Goal: Information Seeking & Learning: Learn about a topic

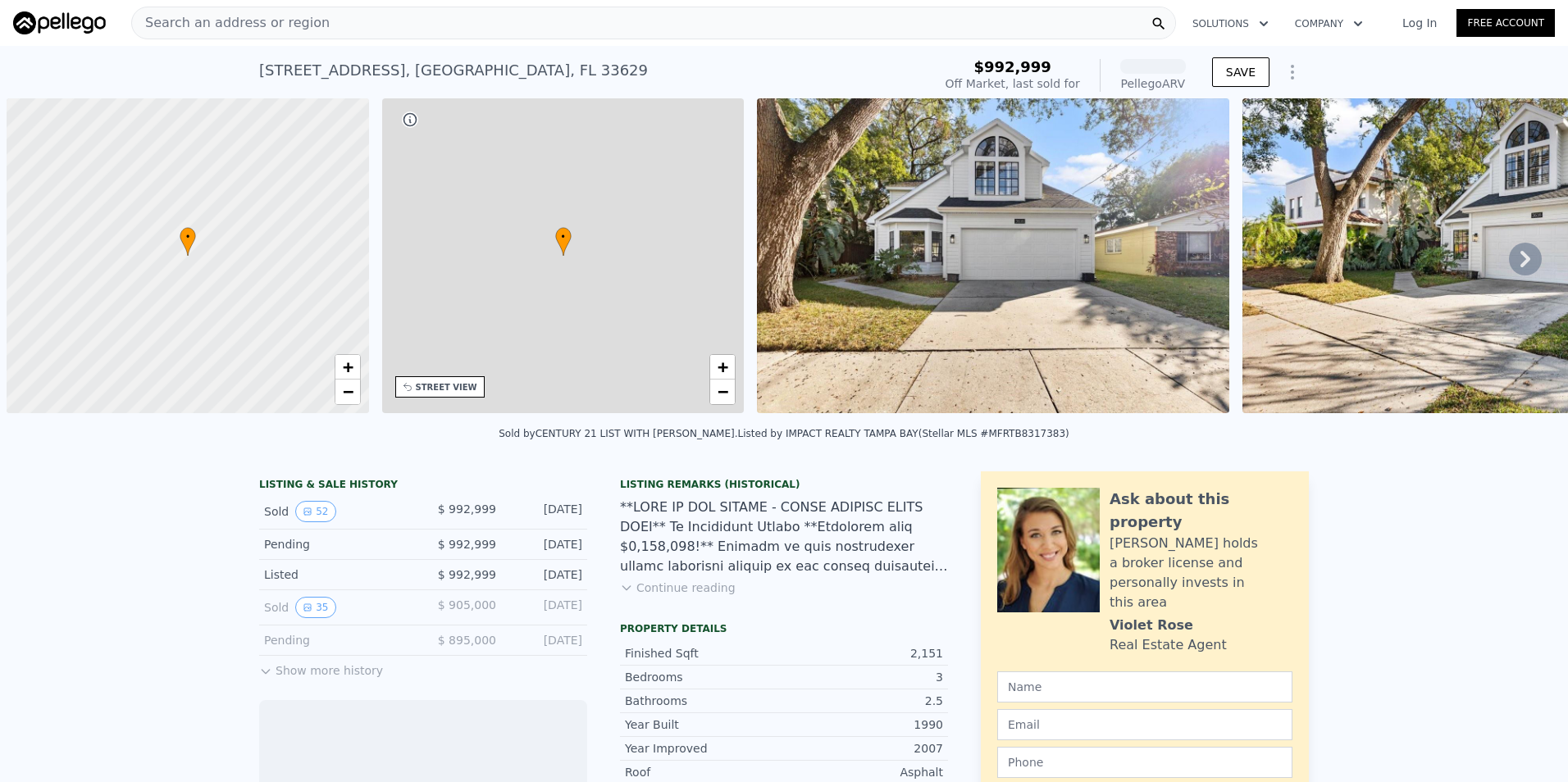
scroll to position [0, 6]
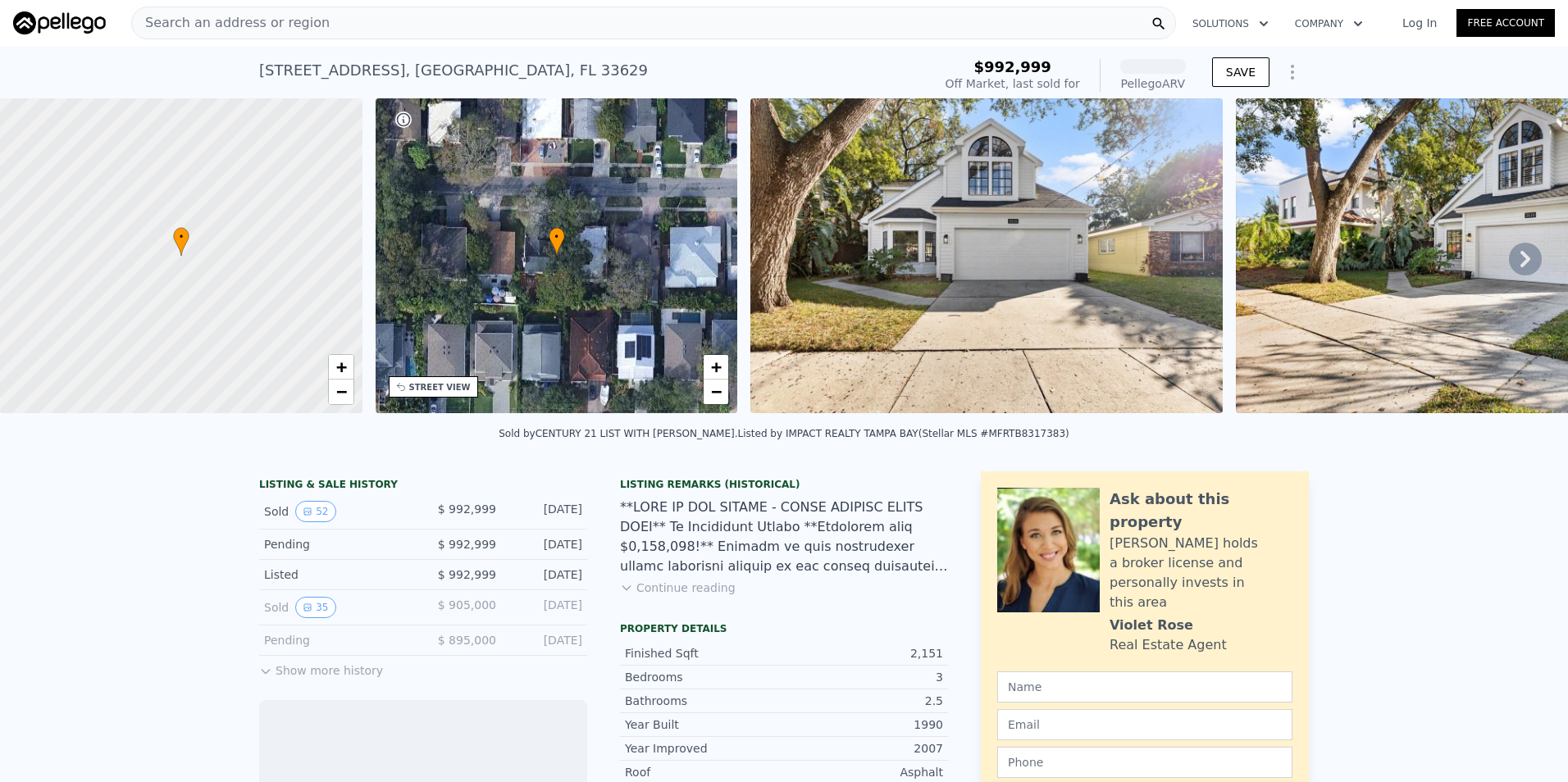
click at [364, 32] on div "Search an address or region" at bounding box center [653, 22] width 1044 height 33
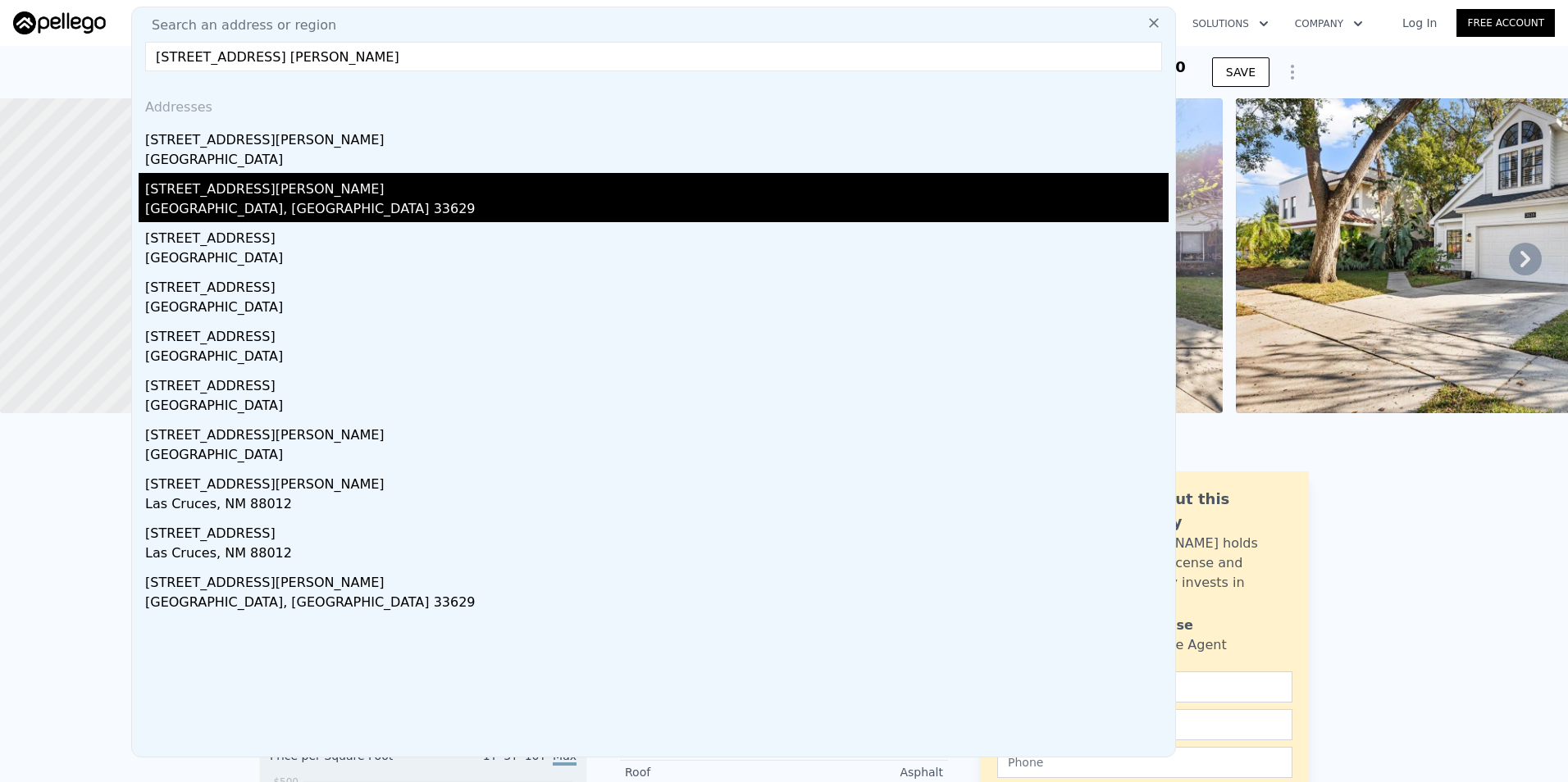
type input "[STREET_ADDRESS] [PERSON_NAME]"
click at [327, 186] on div "[STREET_ADDRESS][PERSON_NAME]" at bounding box center [656, 186] width 1023 height 27
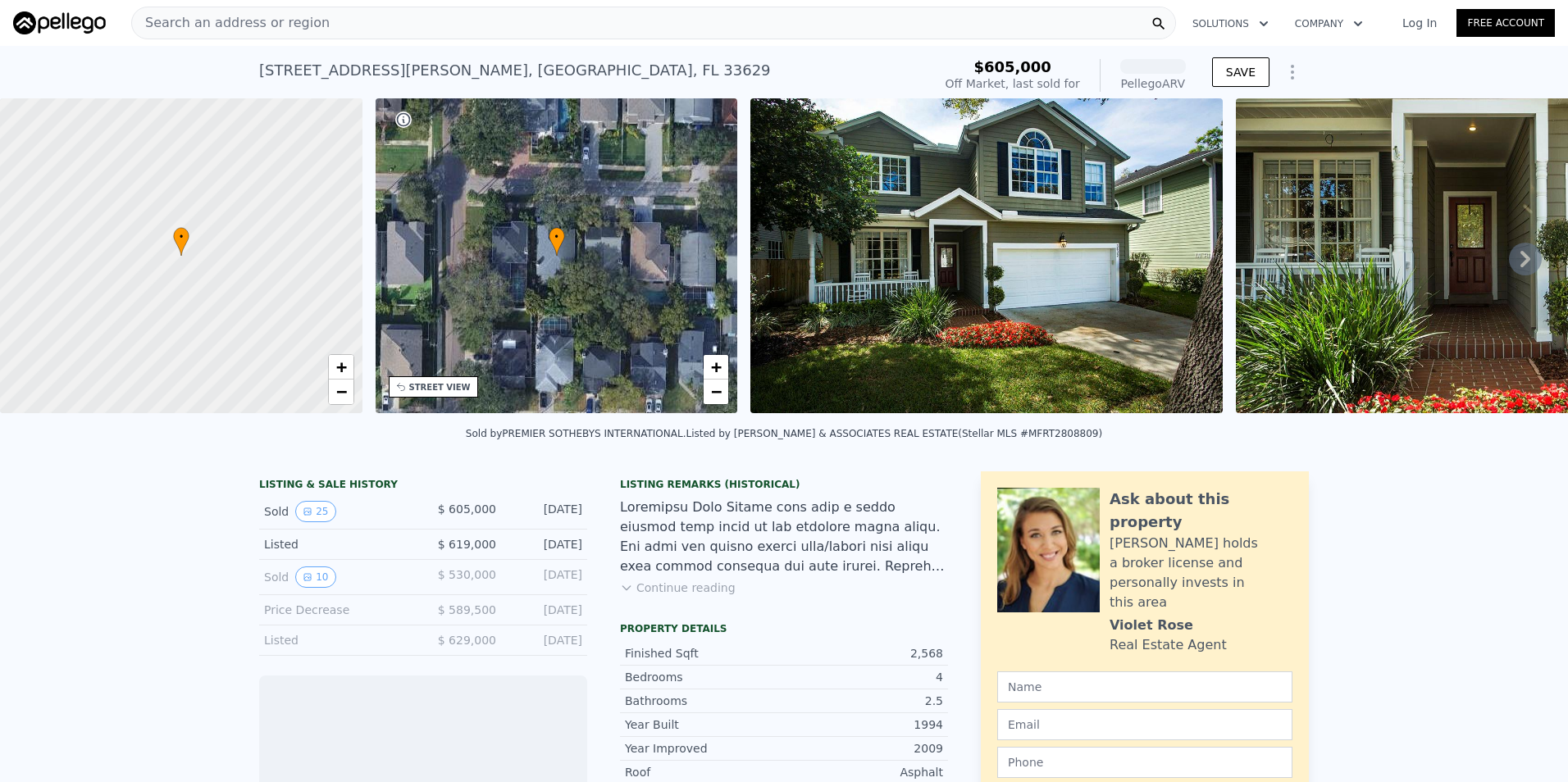
click at [916, 285] on img at bounding box center [986, 256] width 472 height 315
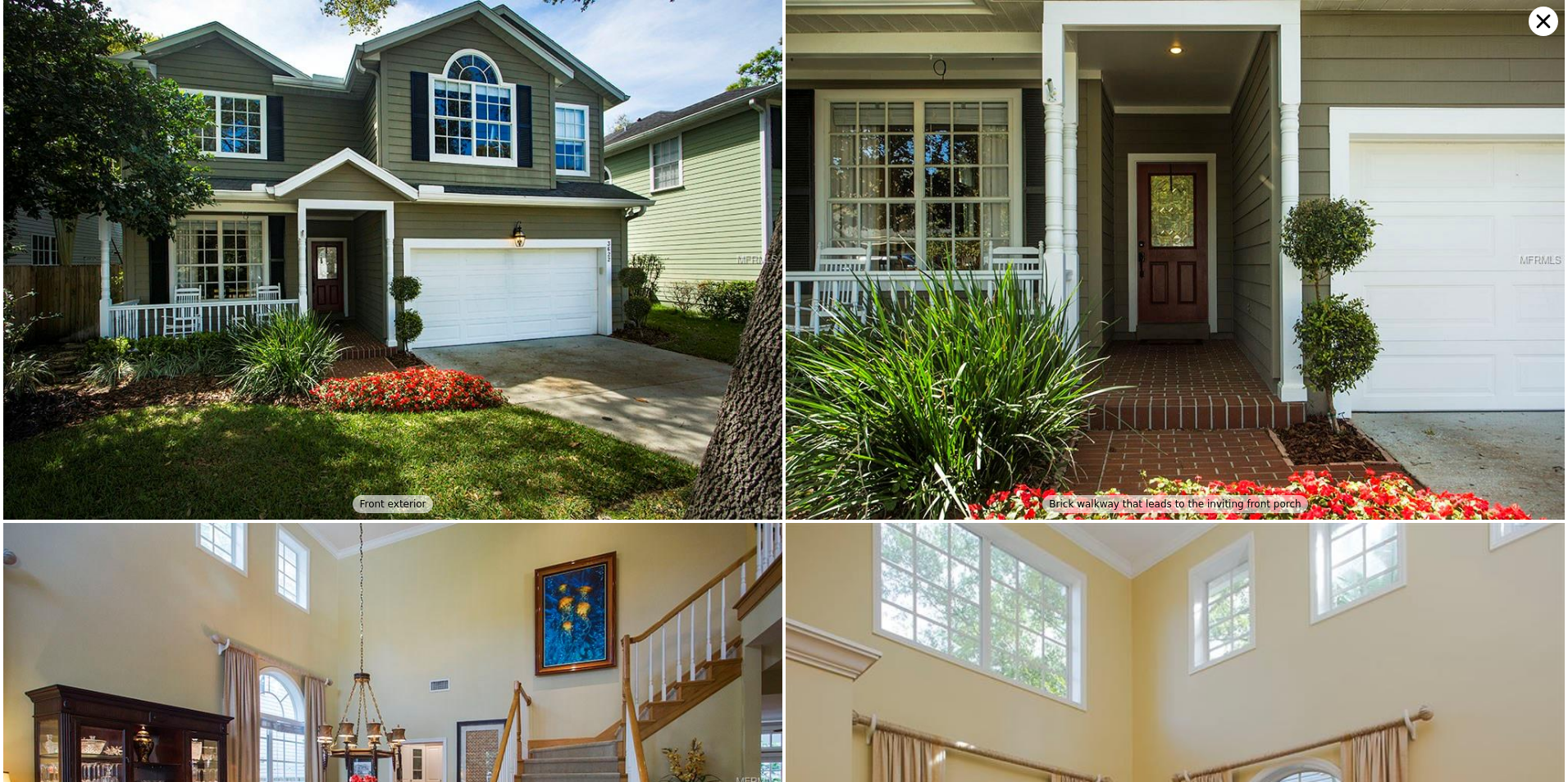
click at [1209, 437] on img at bounding box center [1176, 259] width 780 height 520
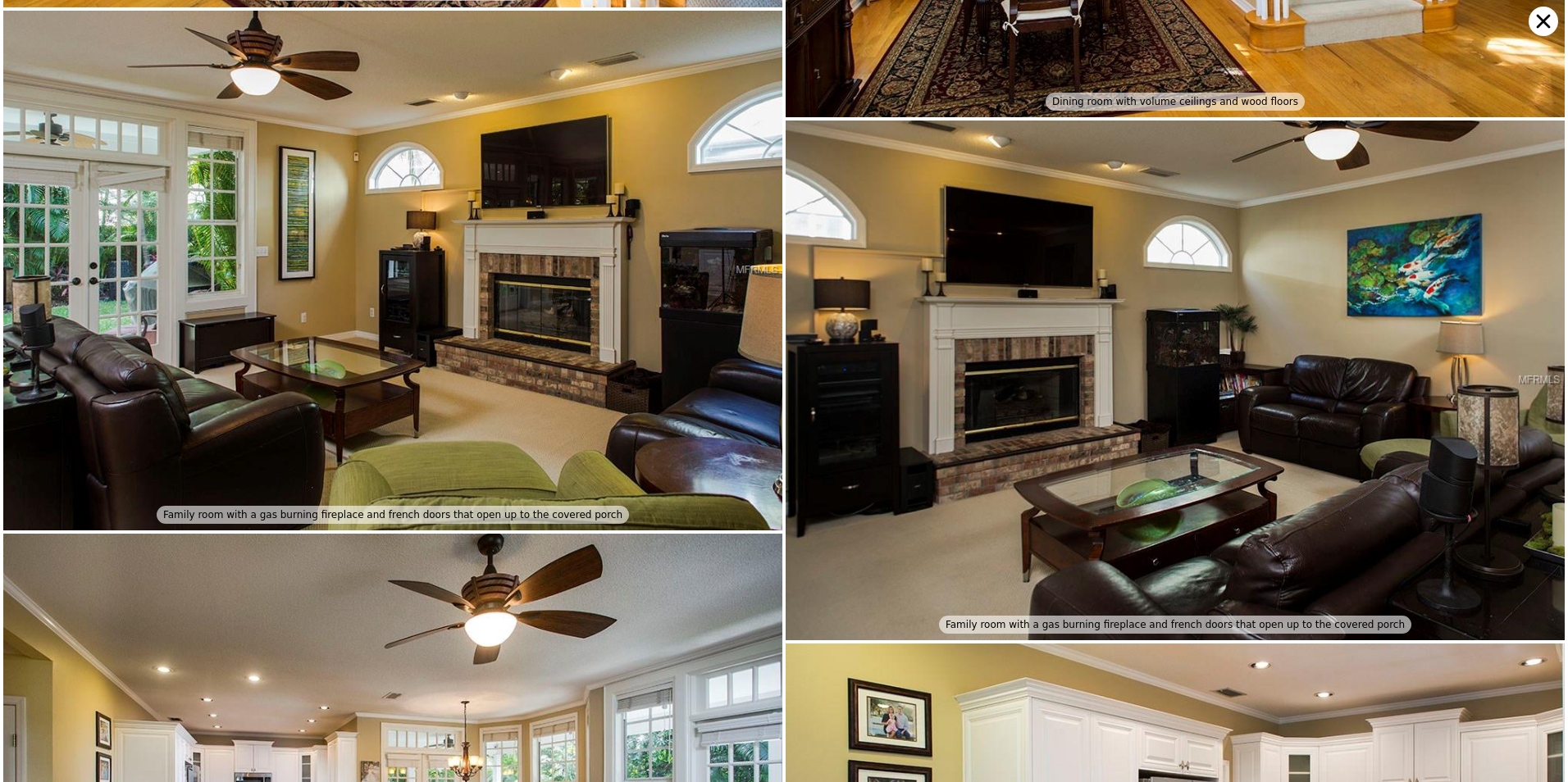
scroll to position [1556, 0]
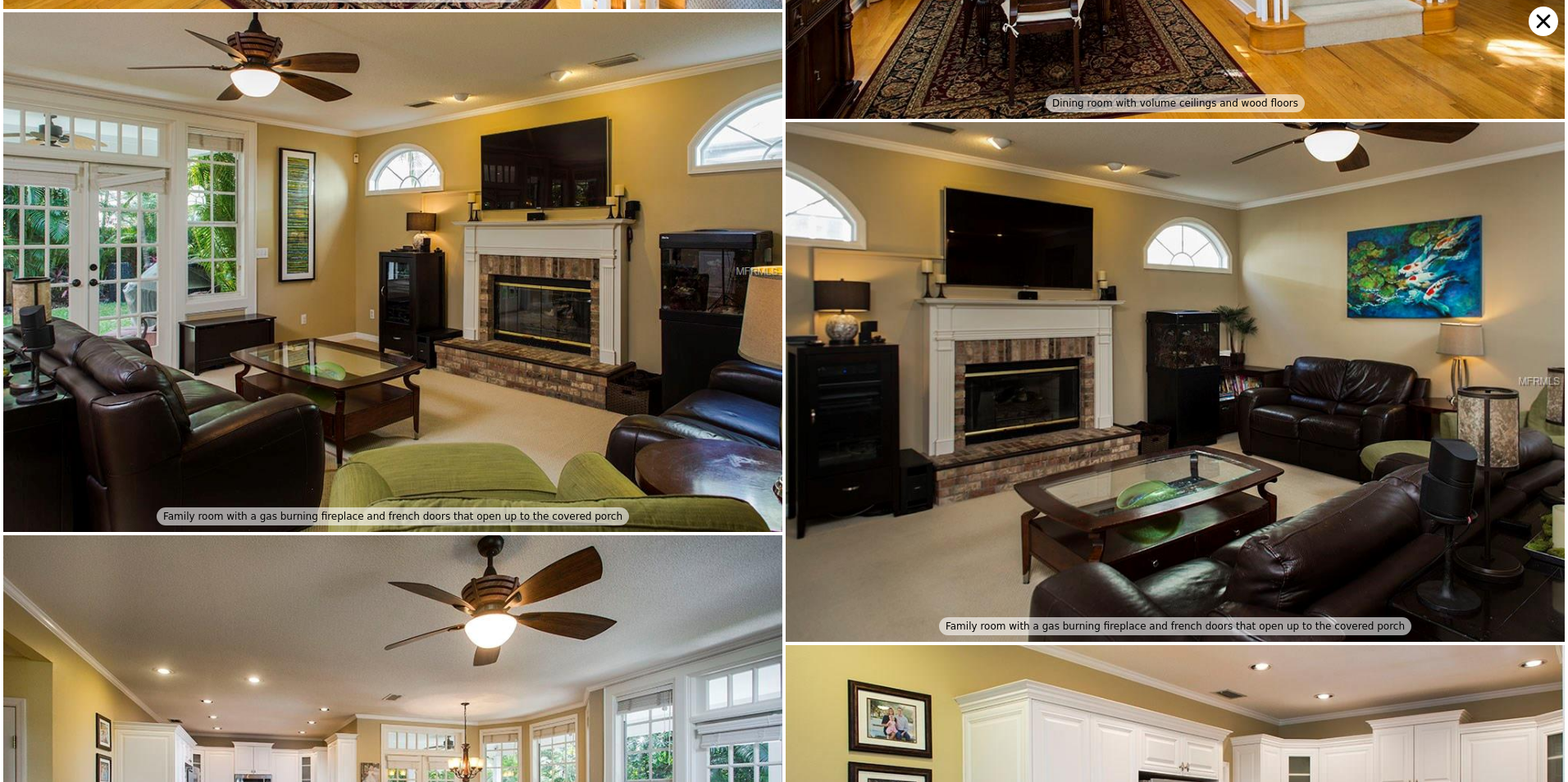
click at [1549, 11] on icon at bounding box center [1543, 20] width 29 height 29
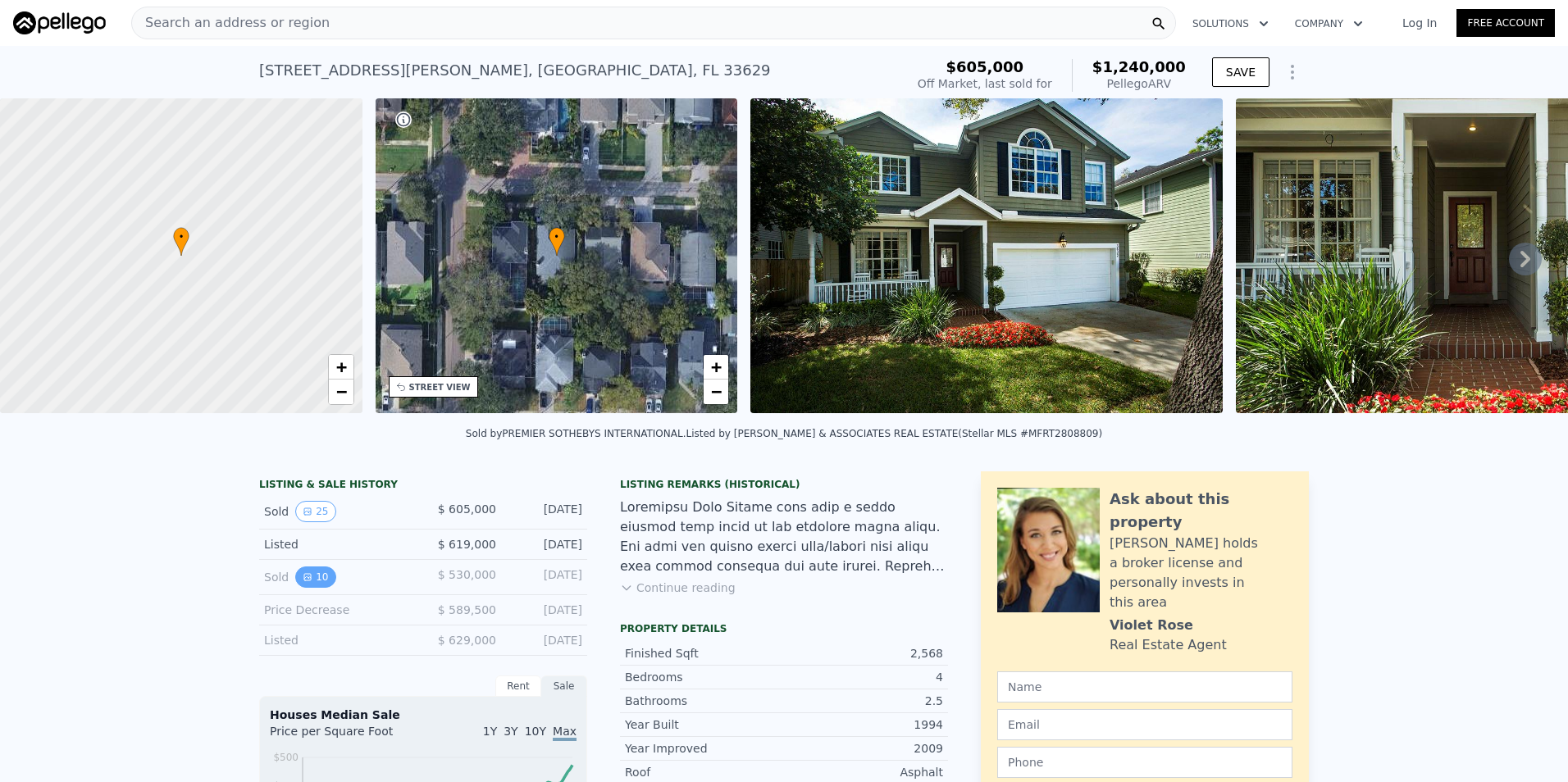
click at [318, 579] on button "10" at bounding box center [314, 577] width 40 height 21
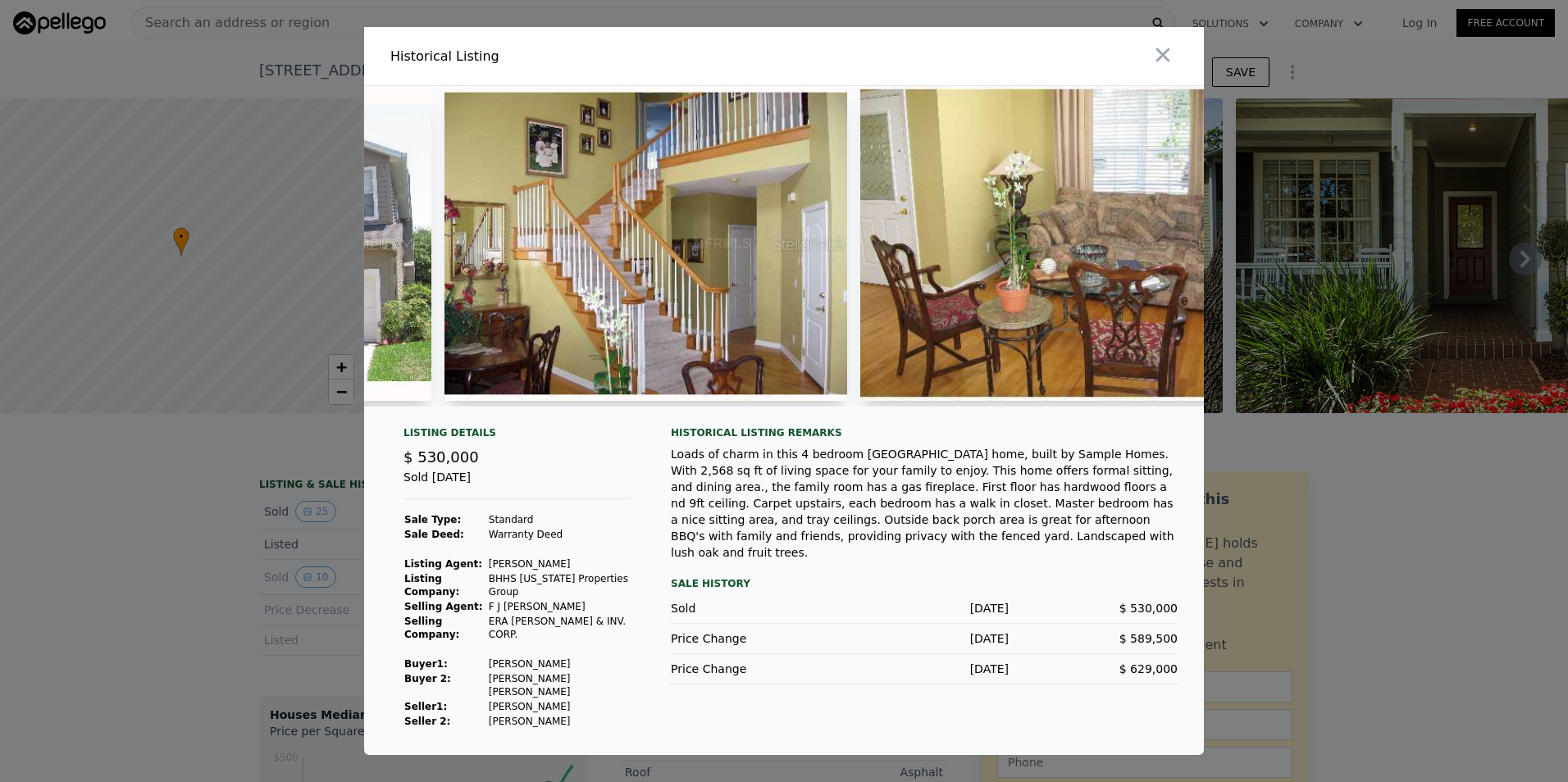
scroll to position [0, 357]
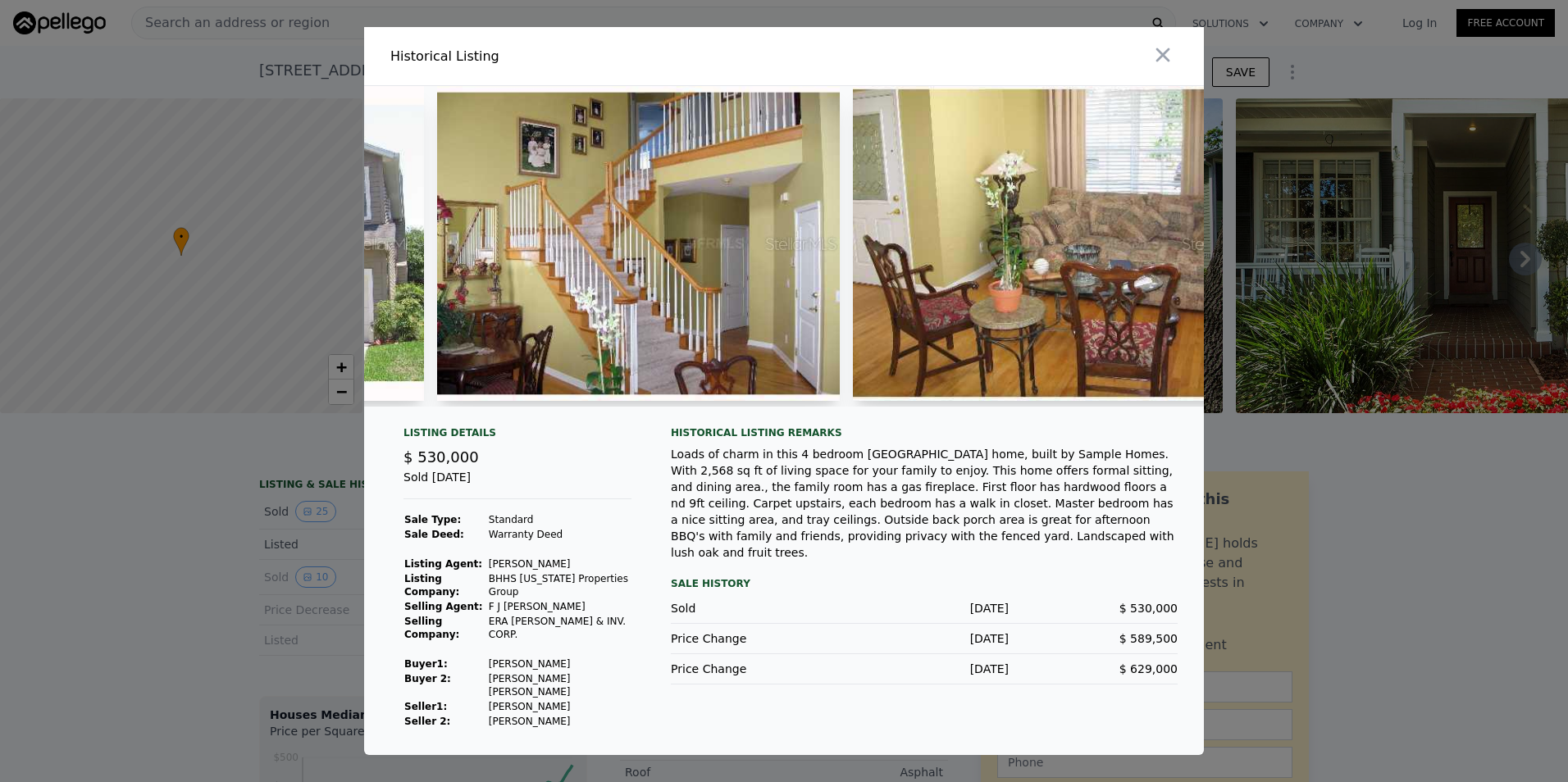
drag, startPoint x: 592, startPoint y: 403, endPoint x: 634, endPoint y: 403, distance: 42.0
click at [634, 403] on div at bounding box center [638, 246] width 403 height 321
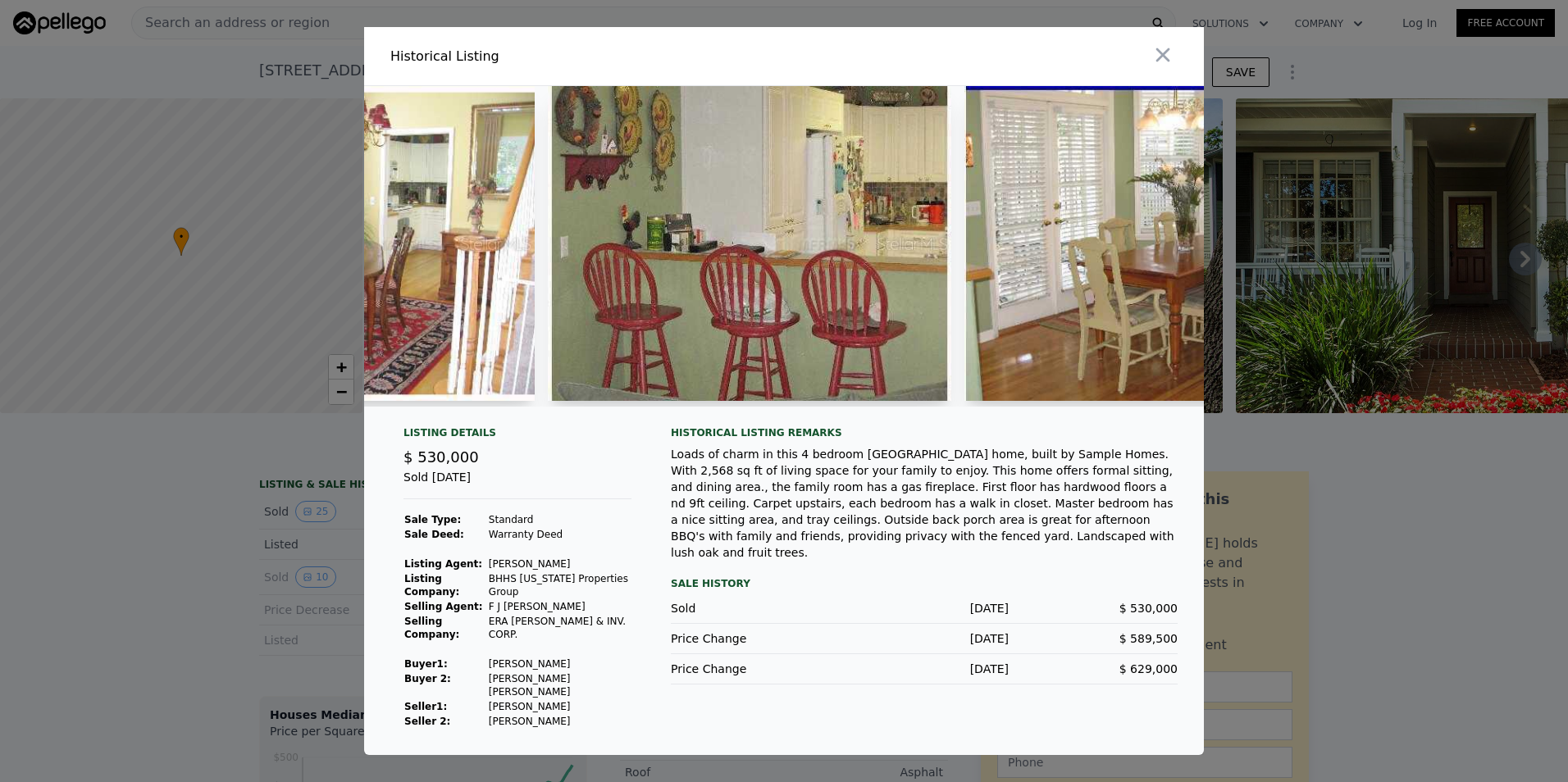
scroll to position [0, 1587]
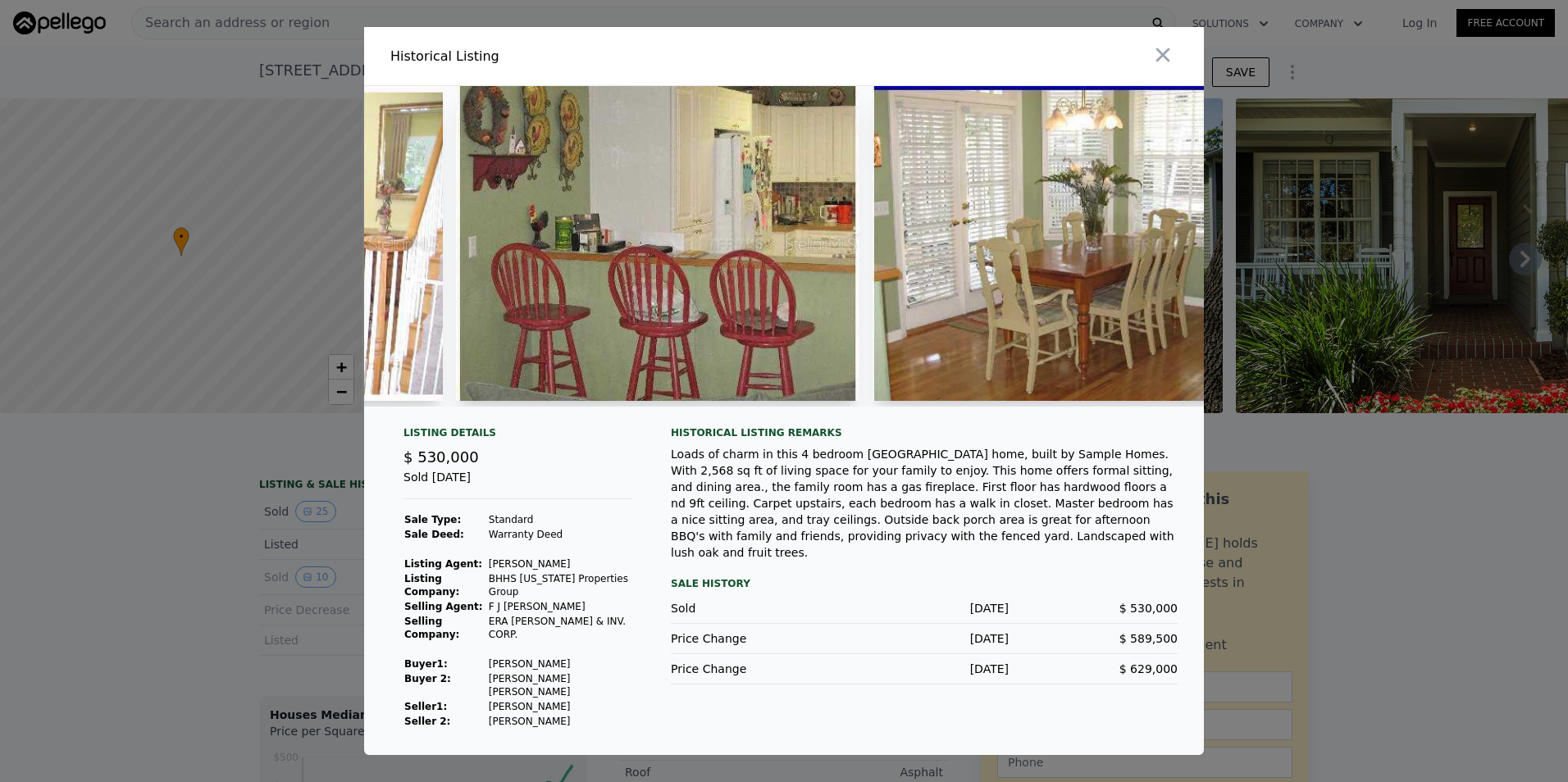
click at [751, 262] on img at bounding box center [657, 244] width 403 height 315
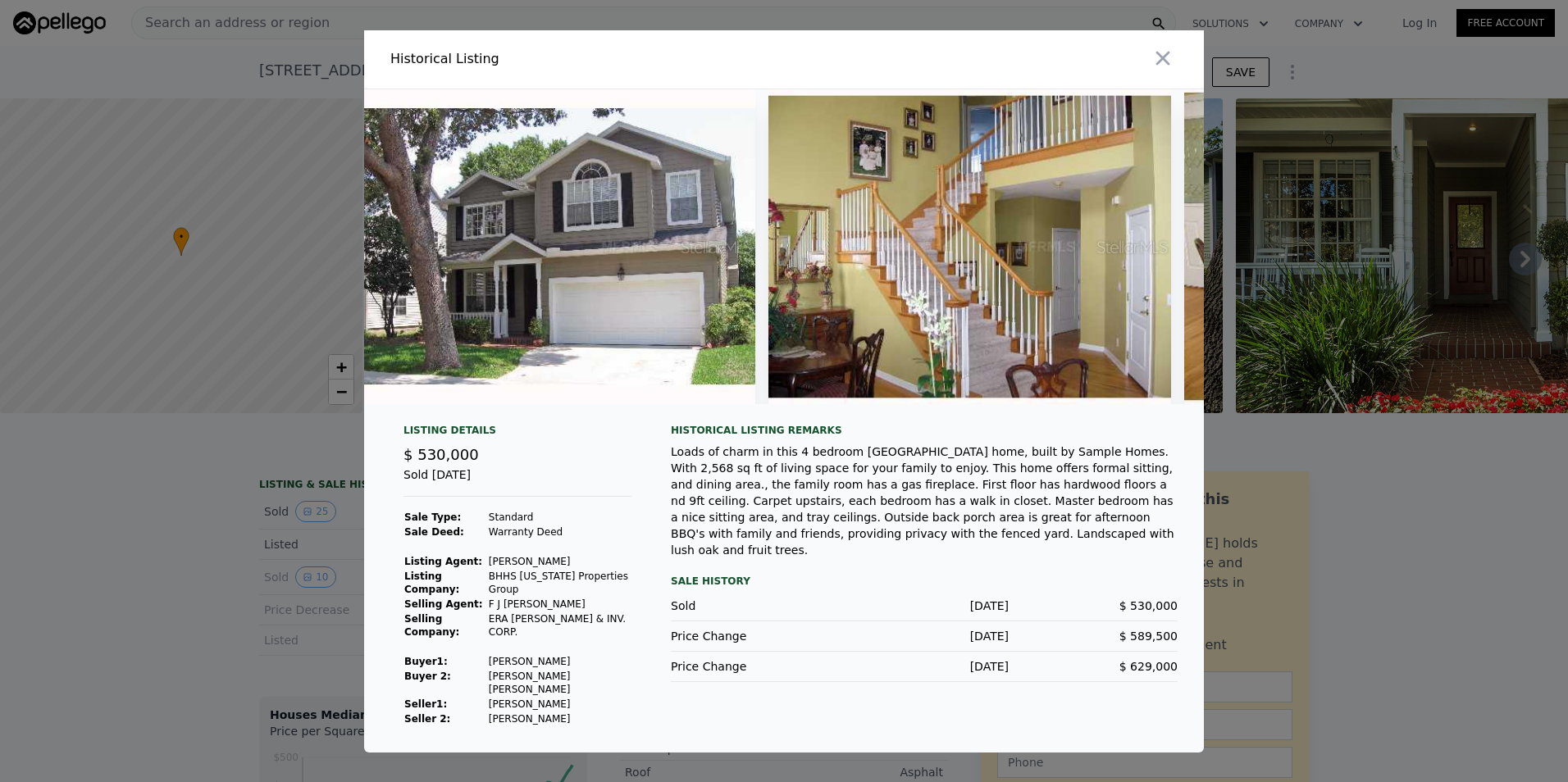
scroll to position [0, 0]
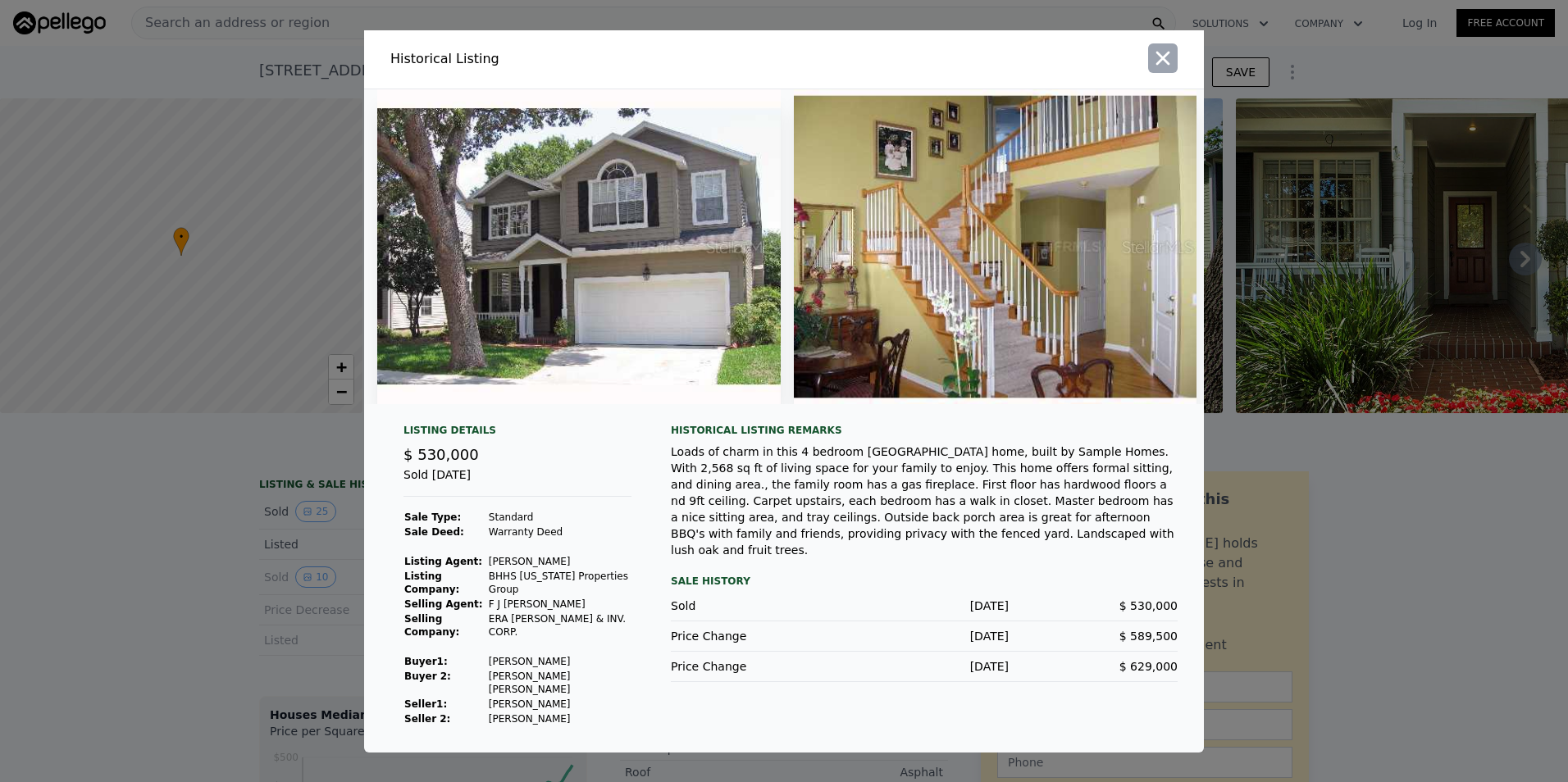
click at [1161, 61] on icon "button" at bounding box center [1163, 58] width 14 height 14
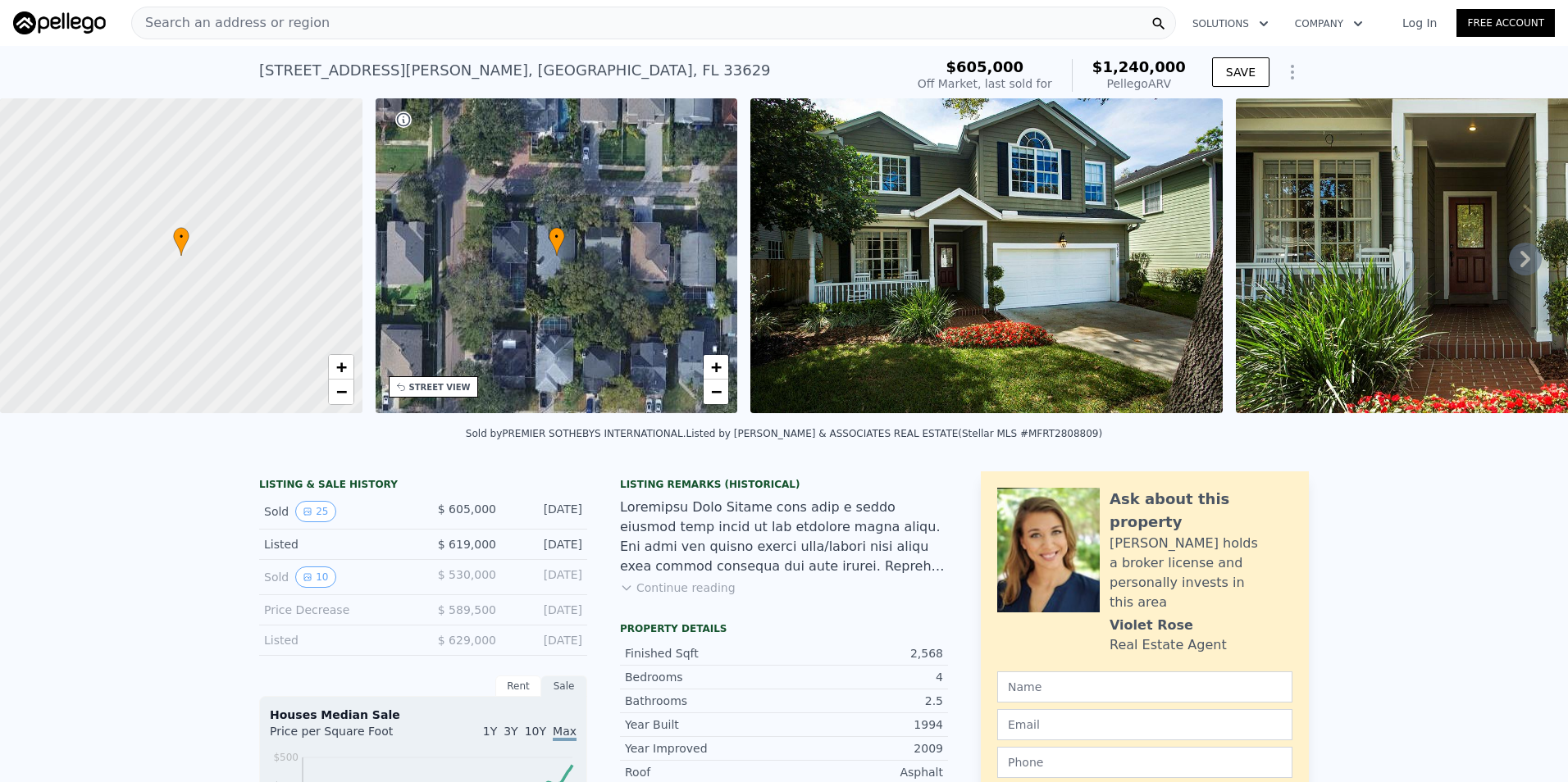
click at [1029, 252] on img at bounding box center [986, 256] width 472 height 315
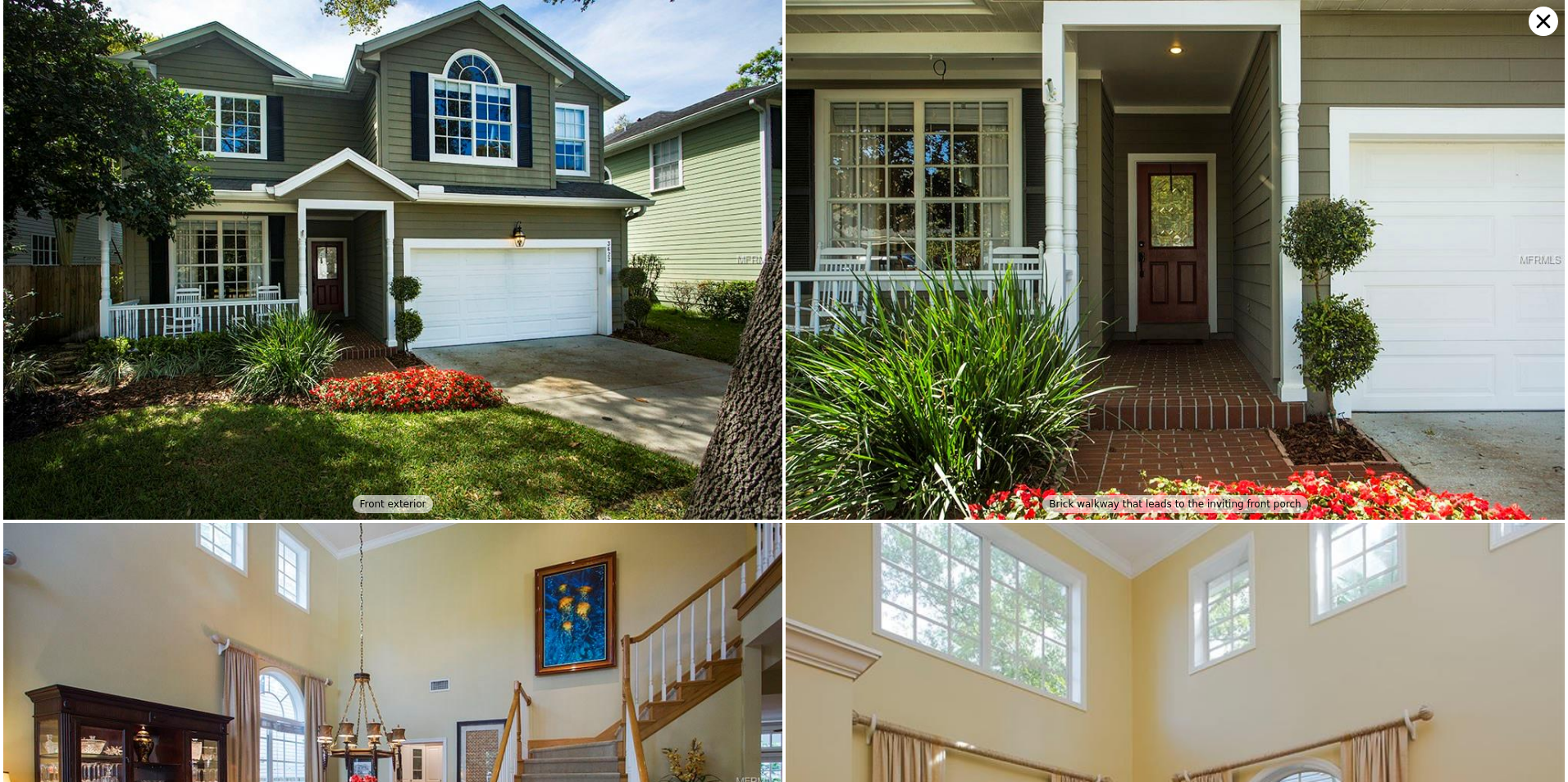
click at [1545, 21] on icon at bounding box center [1543, 20] width 29 height 29
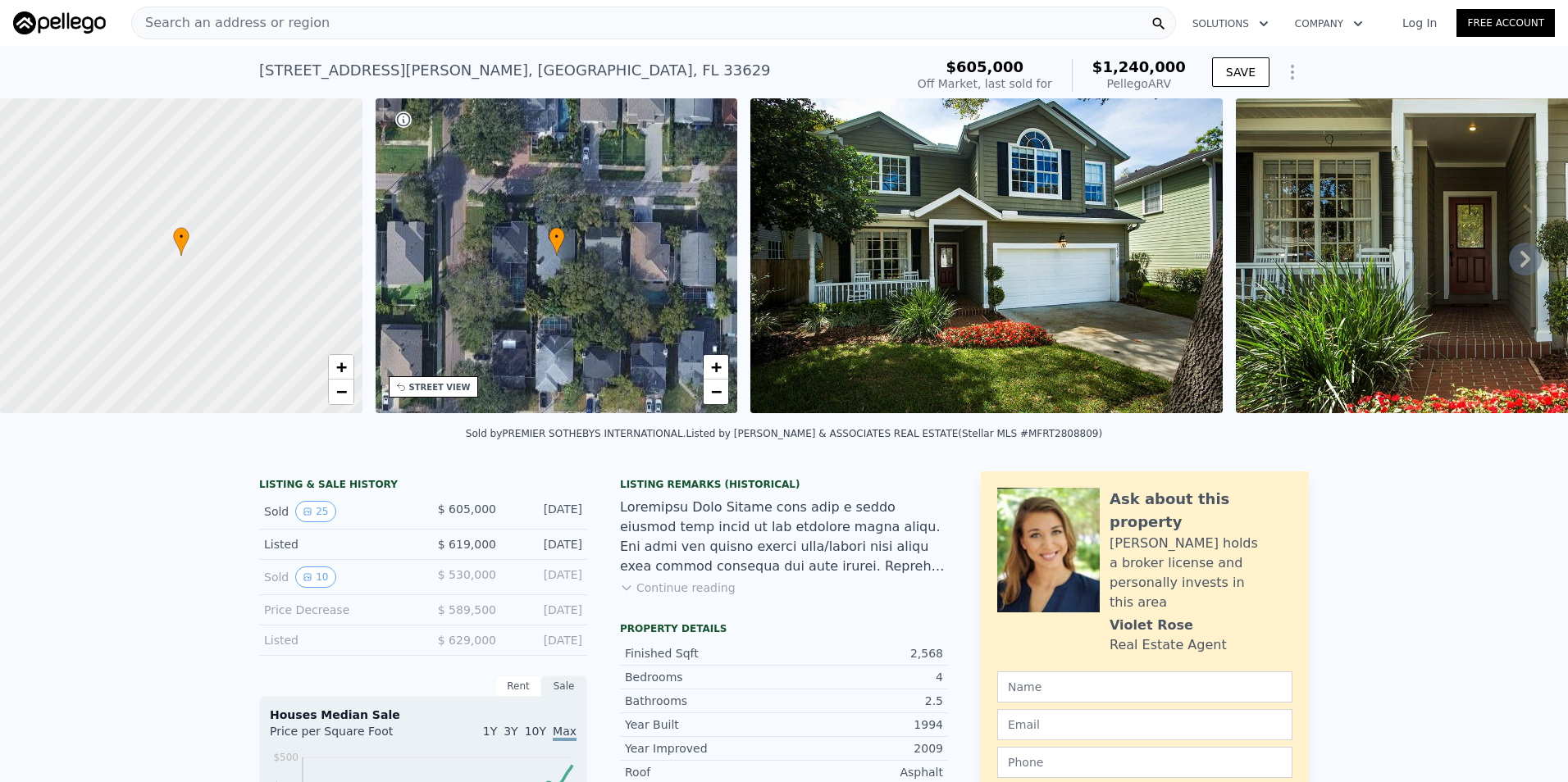
click at [874, 263] on img at bounding box center [986, 256] width 472 height 315
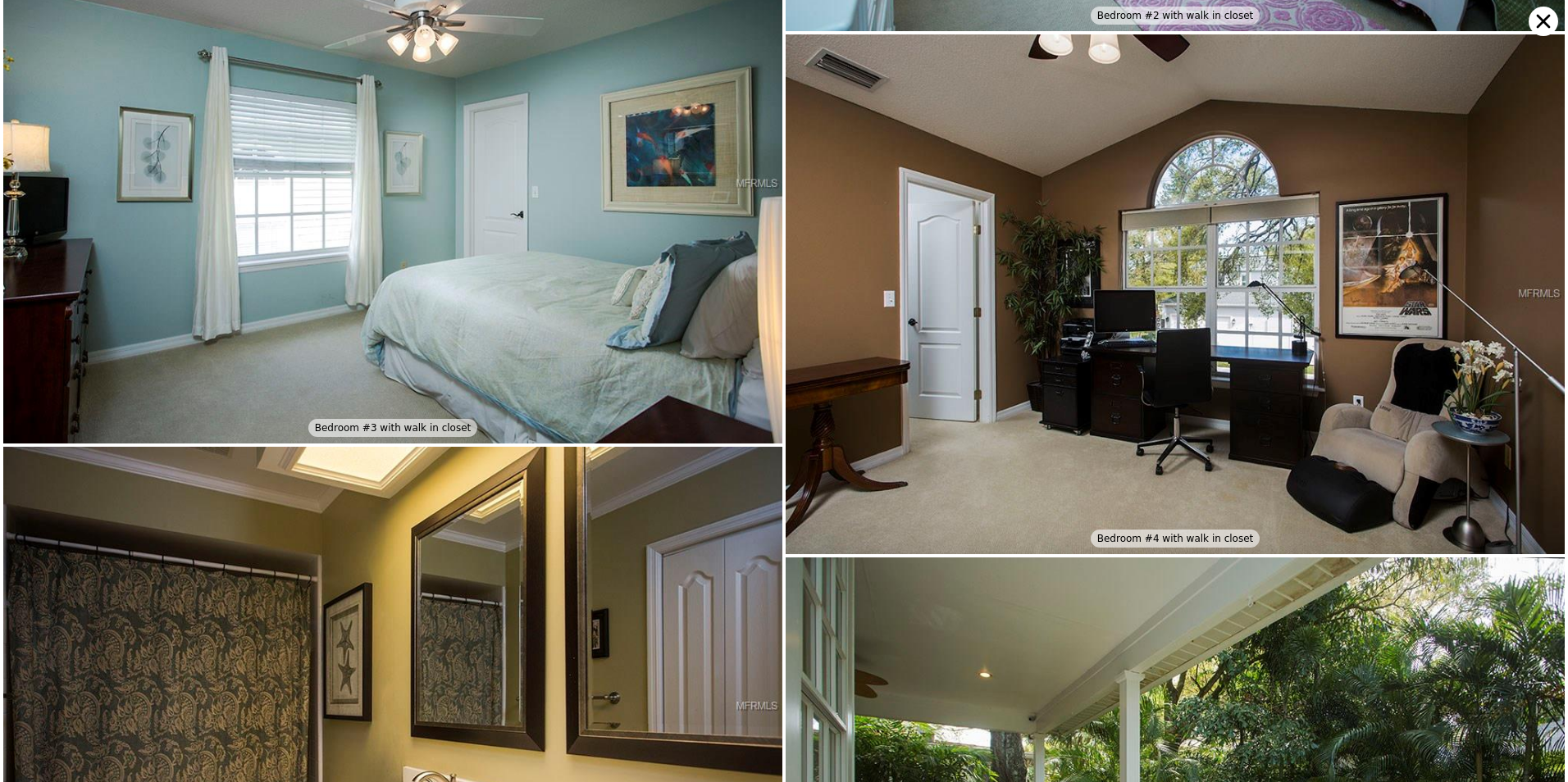
scroll to position [4782, 0]
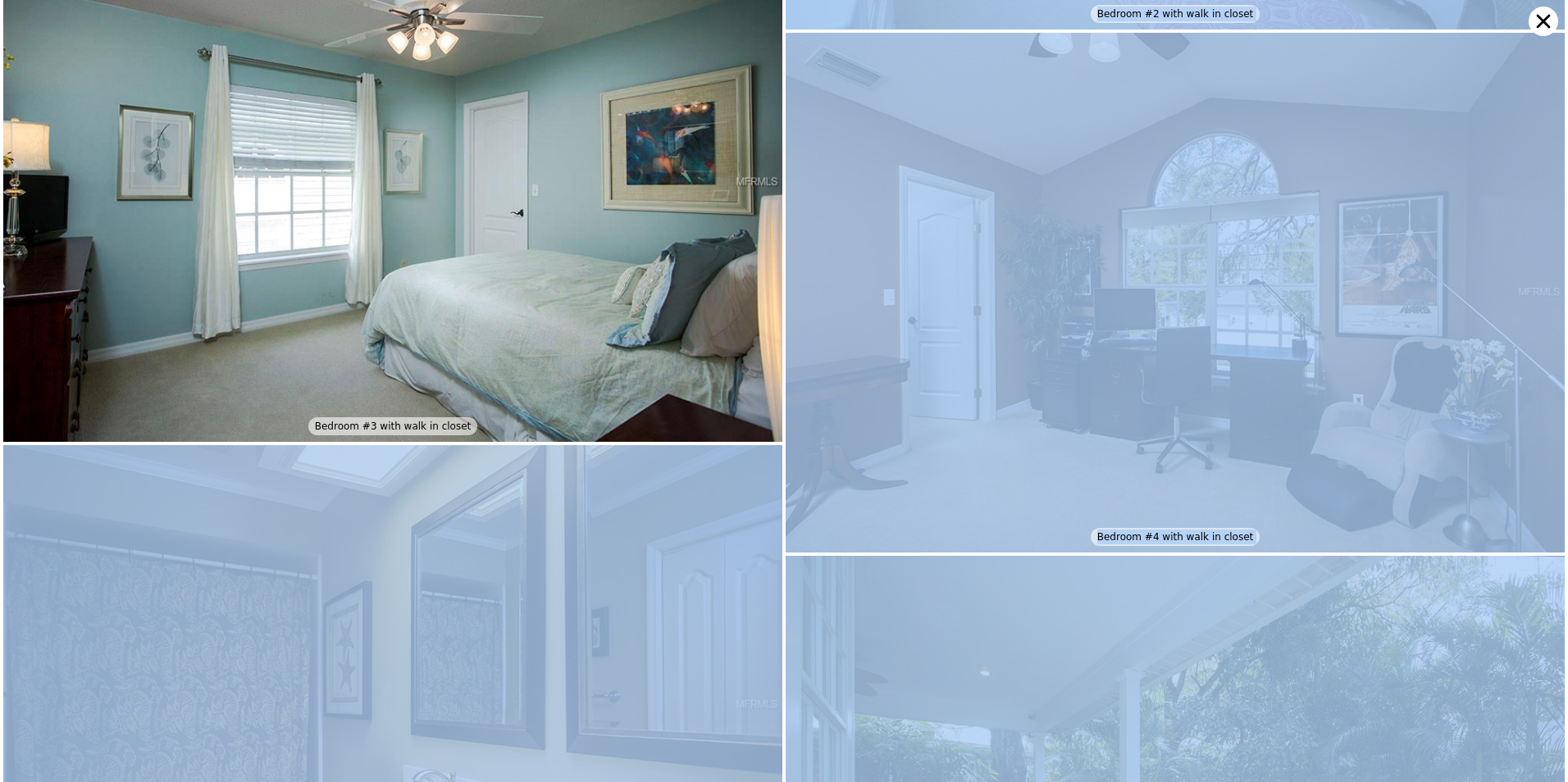
drag, startPoint x: 779, startPoint y: 517, endPoint x: 765, endPoint y: 584, distance: 68.4
click at [765, 584] on div "Front exterior The open and bright living room/dining room areas with volume ce…" at bounding box center [784, 391] width 1568 height 782
drag, startPoint x: 765, startPoint y: 584, endPoint x: 780, endPoint y: 381, distance: 203.6
click at [786, 381] on img at bounding box center [1176, 292] width 780 height 520
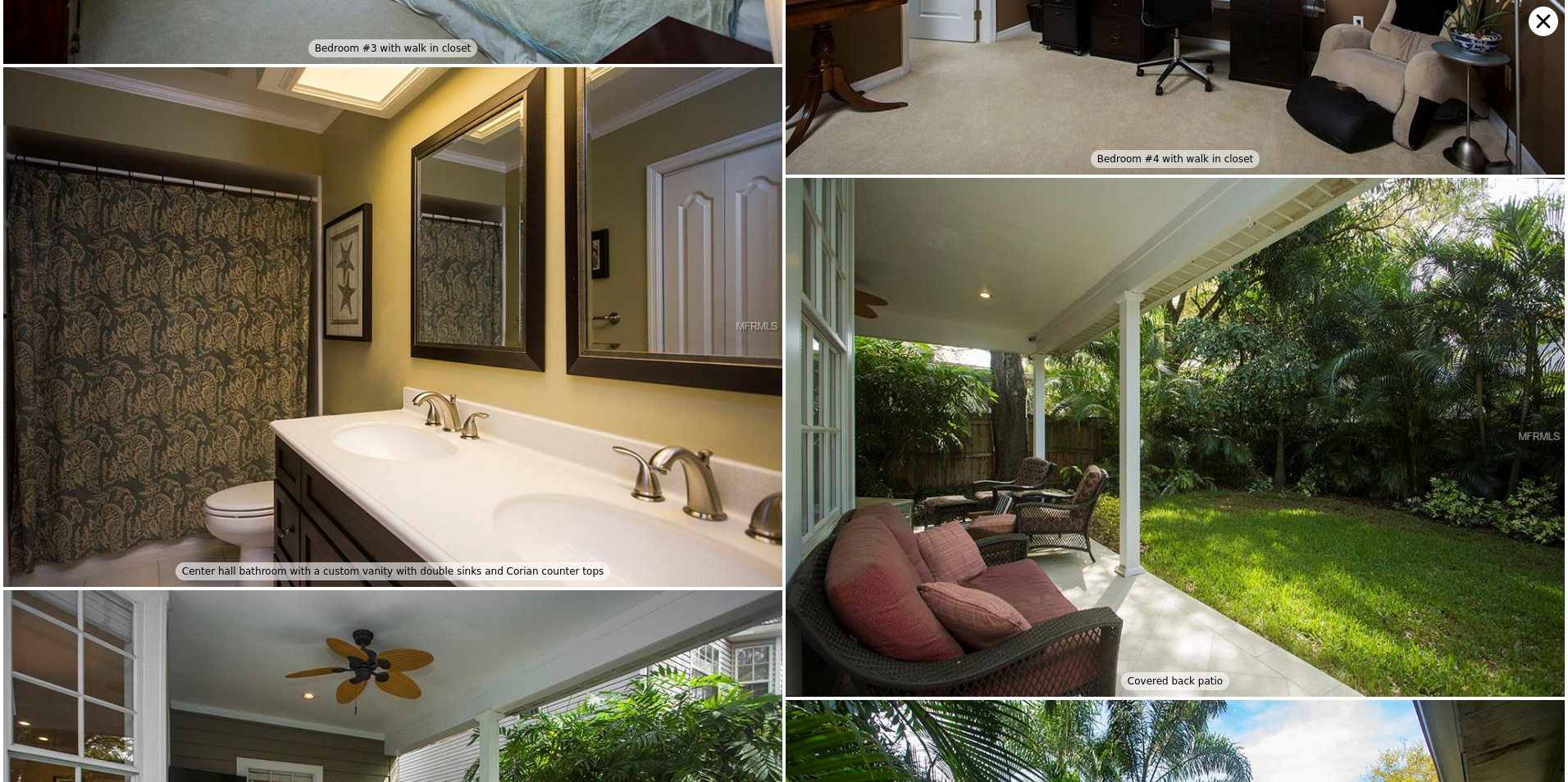
scroll to position [5187, 0]
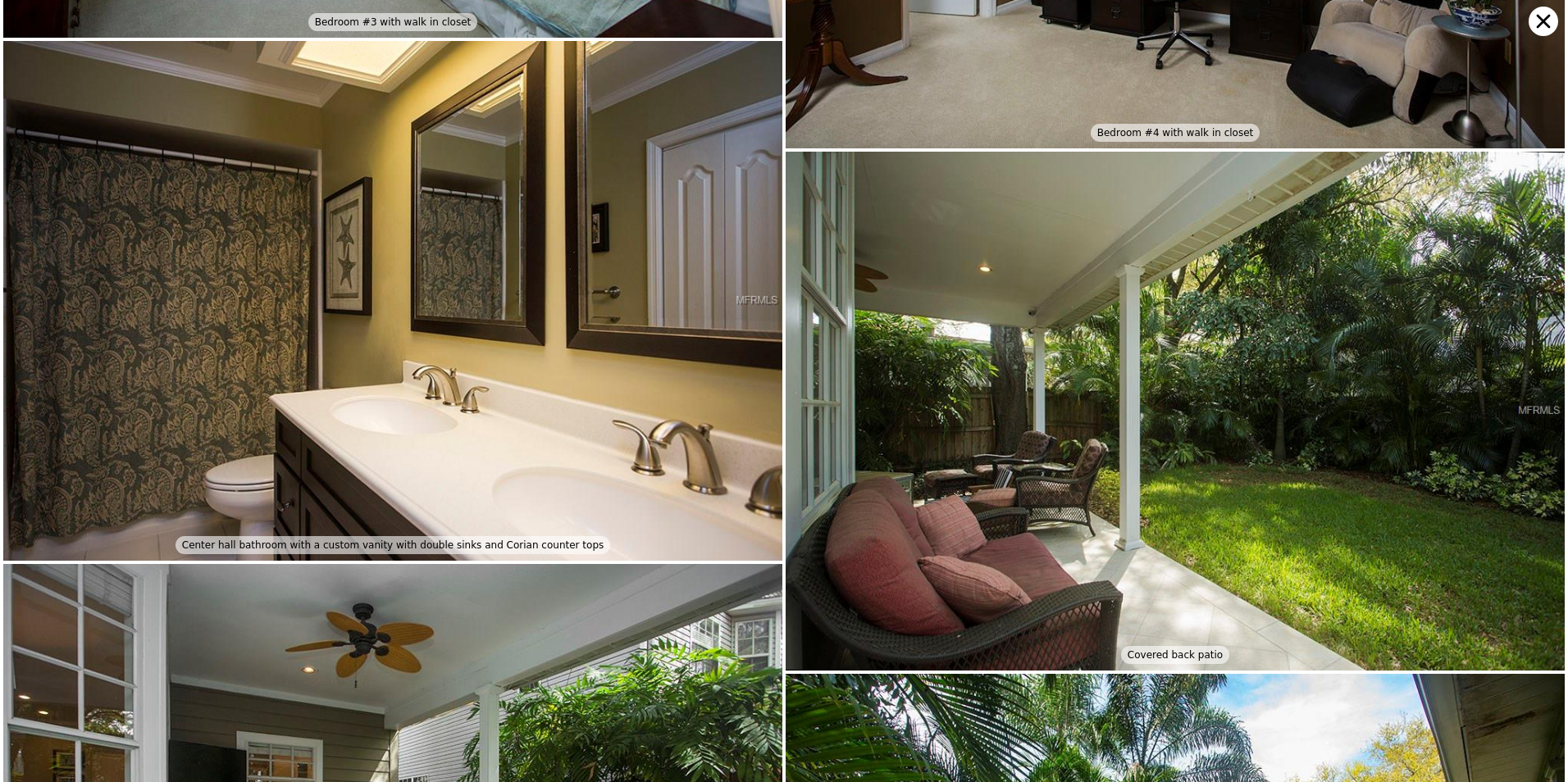
click at [367, 169] on img at bounding box center [393, 300] width 780 height 520
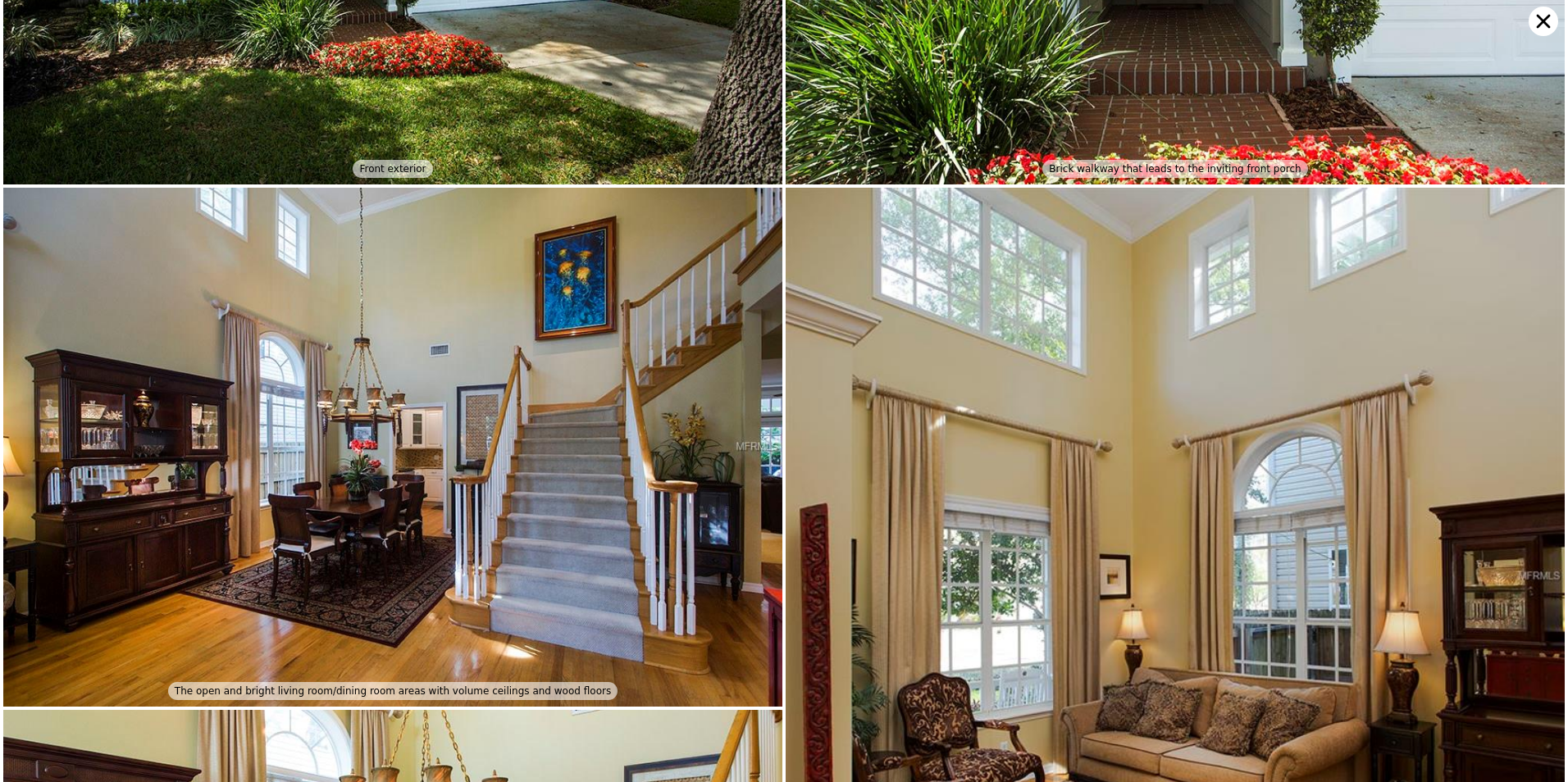
scroll to position [0, 0]
